Goal: Task Accomplishment & Management: Use online tool/utility

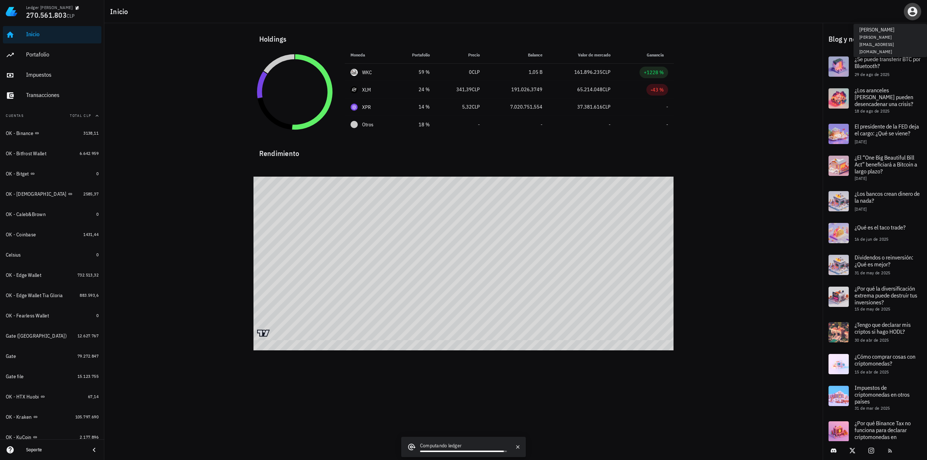
click at [916, 12] on icon "button" at bounding box center [913, 12] width 10 height 10
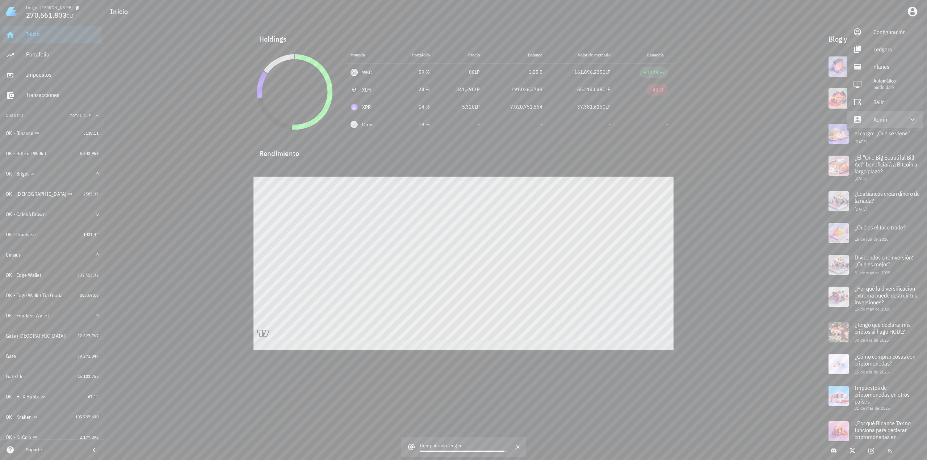
click at [884, 119] on div "Admin" at bounding box center [886, 119] width 26 height 14
click at [881, 134] on div "Impersonar" at bounding box center [894, 137] width 43 height 14
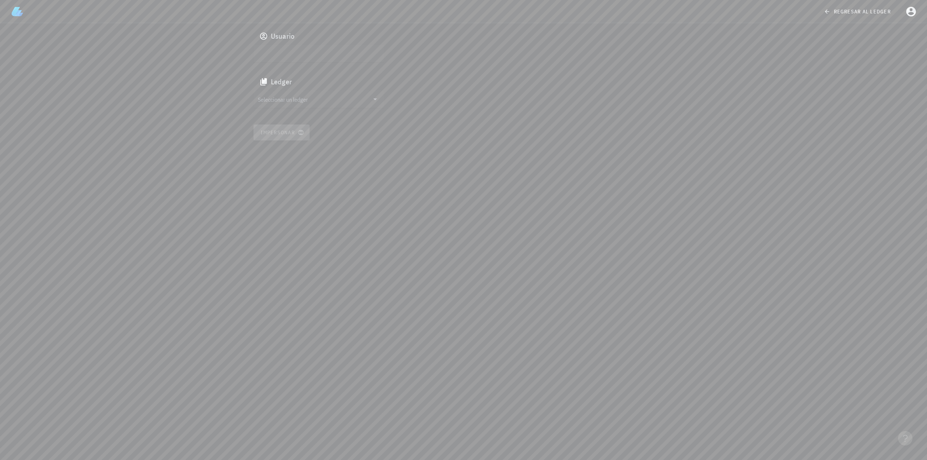
click at [303, 55] on input "text" at bounding box center [318, 54] width 120 height 12
paste input "auth0|68ab833a833bdb421695e0ac"
type input "auth0|68ab833a833bdb421695e0ac"
click at [306, 99] on input "Seleccionar un ledger" at bounding box center [314, 99] width 112 height 12
click at [571, 167] on div "Usuario auth0|68ab833a833bdb421695e0ac Ledger Impersonar" at bounding box center [463, 241] width 927 height 437
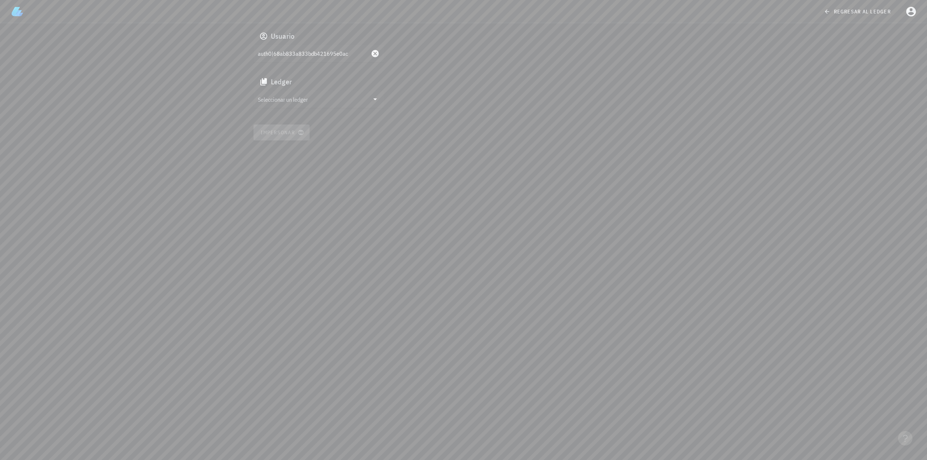
click at [374, 52] on icon "Clear ID de Usuario" at bounding box center [375, 53] width 7 height 7
paste input "[EMAIL_ADDRESS][DOMAIN_NAME]"
type input "[EMAIL_ADDRESS][DOMAIN_NAME]"
click at [313, 110] on div "Seleccionar un ledger" at bounding box center [318, 105] width 130 height 28
click at [320, 102] on input "Seleccionar un ledger" at bounding box center [314, 99] width 112 height 12
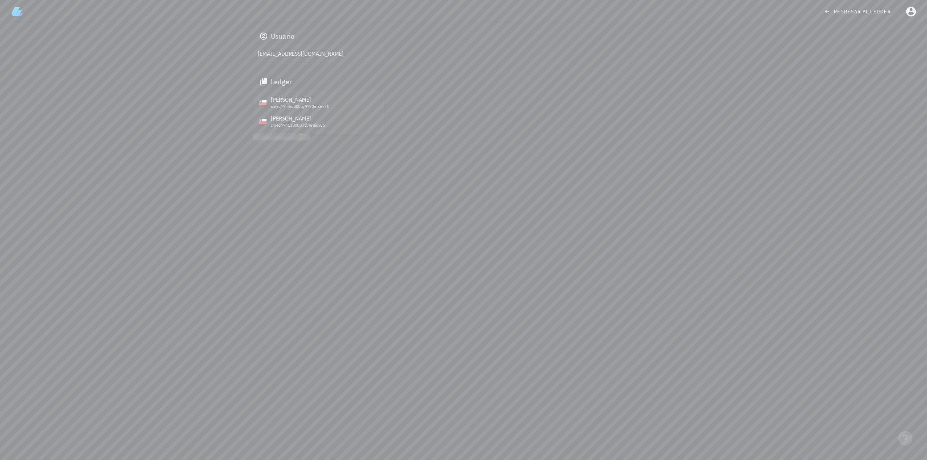
click at [478, 99] on div "Usuario [EMAIL_ADDRESS][DOMAIN_NAME] Ledger Impersonar" at bounding box center [463, 84] width 429 height 122
click at [477, 105] on div "Usuario [EMAIL_ADDRESS][DOMAIN_NAME] Ledger Impersonar" at bounding box center [463, 84] width 429 height 122
click at [375, 101] on icon at bounding box center [375, 99] width 9 height 9
click at [511, 99] on div "Usuario [EMAIL_ADDRESS][DOMAIN_NAME] Ledger Impersonar" at bounding box center [463, 84] width 429 height 122
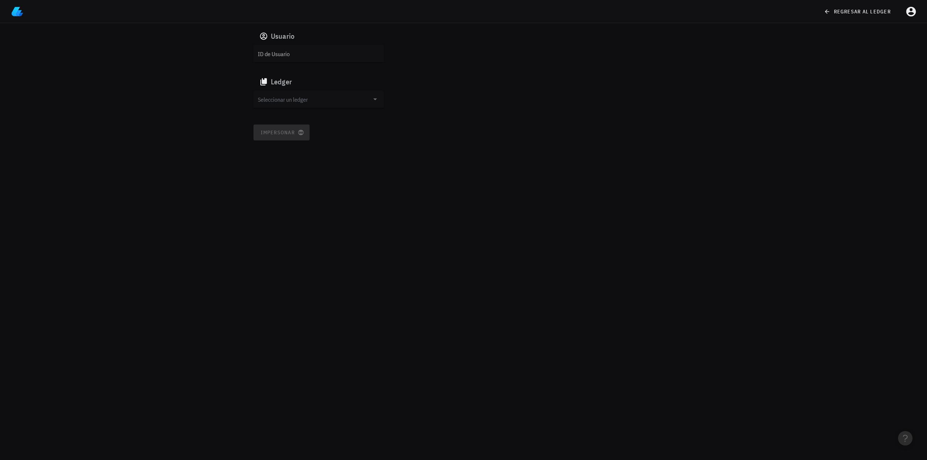
click at [331, 55] on input "ID de Usuario" at bounding box center [318, 54] width 120 height 12
paste input "[EMAIL_ADDRESS][DOMAIN_NAME]"
type input "[EMAIL_ADDRESS][DOMAIN_NAME]"
click at [316, 102] on input "Seleccionar un ledger" at bounding box center [314, 99] width 112 height 12
click at [511, 113] on div "Usuario [EMAIL_ADDRESS][DOMAIN_NAME] Ledger Impersonar" at bounding box center [463, 84] width 429 height 122
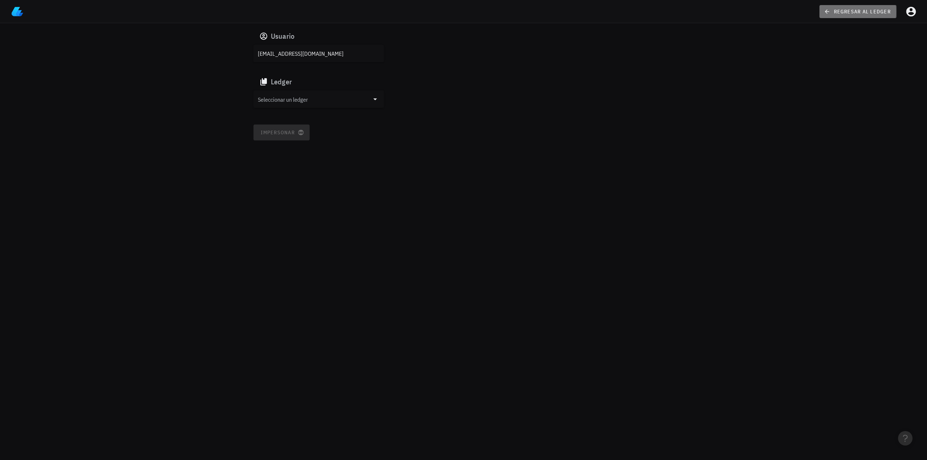
click at [870, 16] on link "regresar al ledger" at bounding box center [857, 11] width 77 height 13
